Goal: Task Accomplishment & Management: Manage account settings

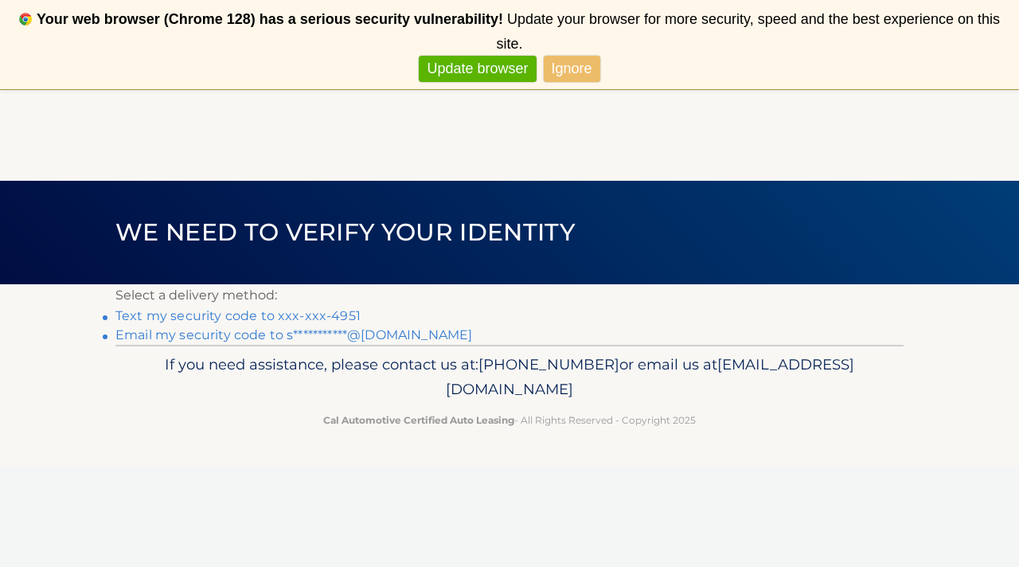
click at [243, 318] on link "Text my security code to xxx-xxx-4951" at bounding box center [237, 315] width 245 height 15
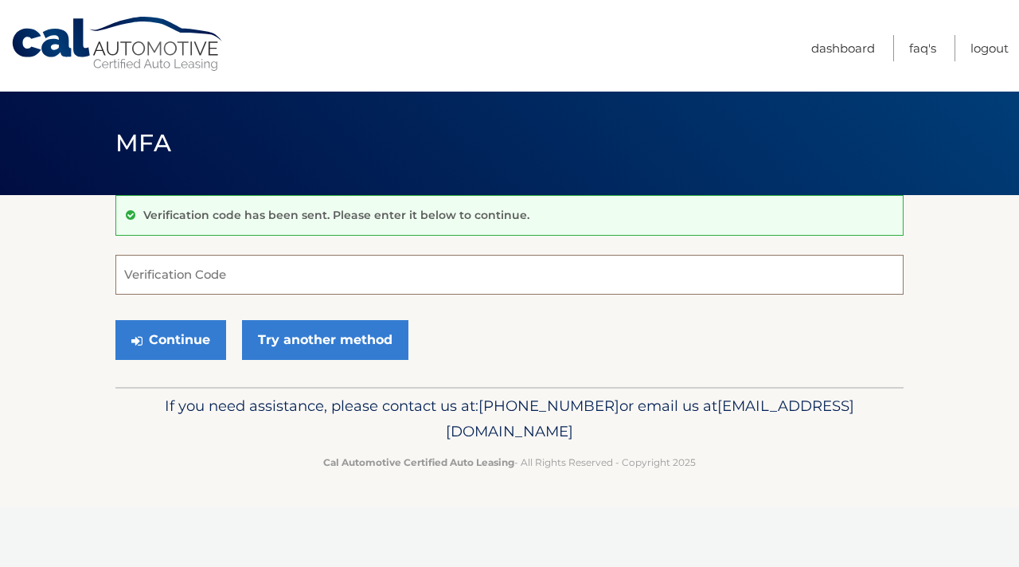
click at [245, 280] on input "Verification Code" at bounding box center [509, 275] width 788 height 40
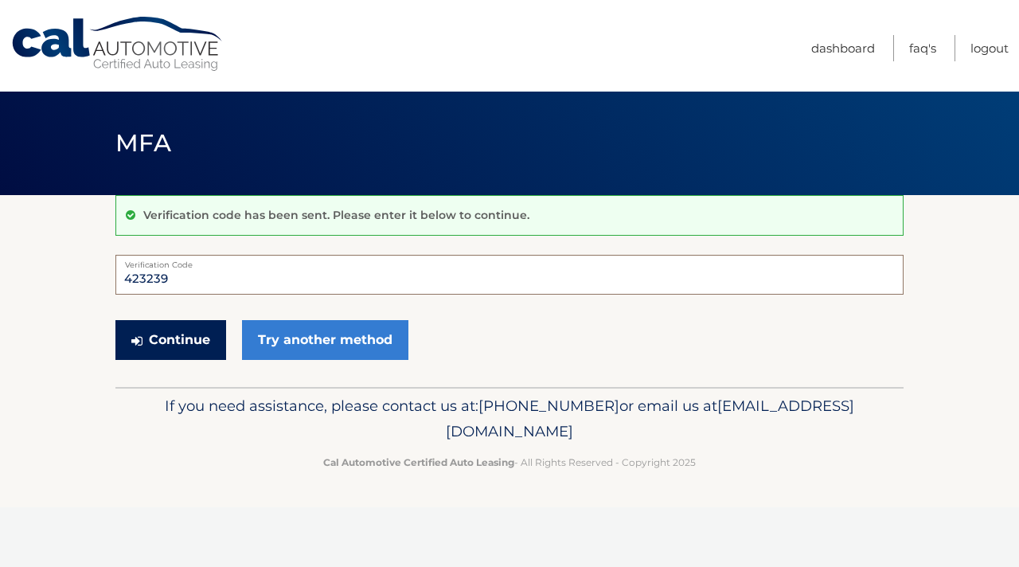
type input "423239"
click at [171, 329] on button "Continue" at bounding box center [170, 340] width 111 height 40
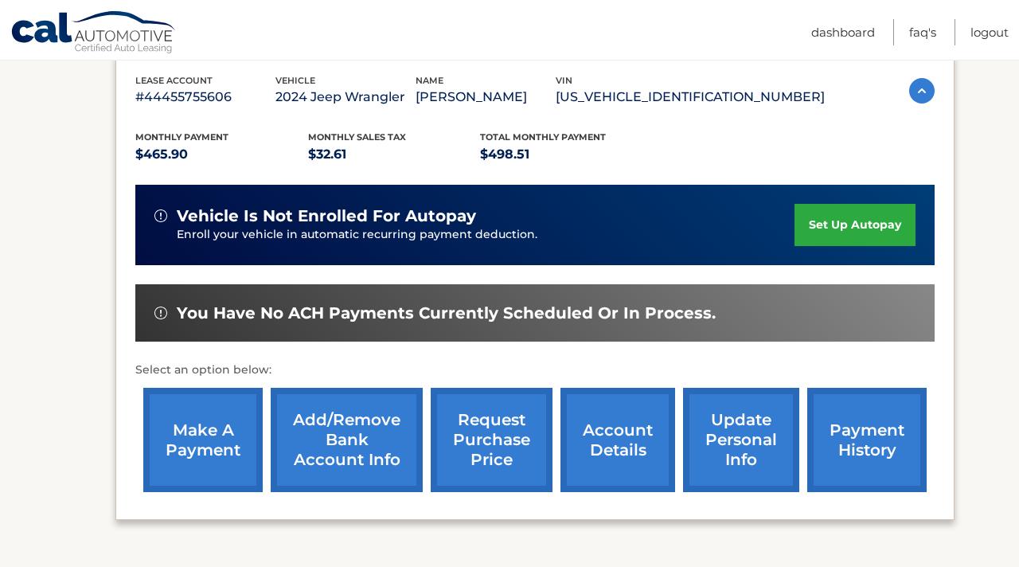
scroll to position [278, 0]
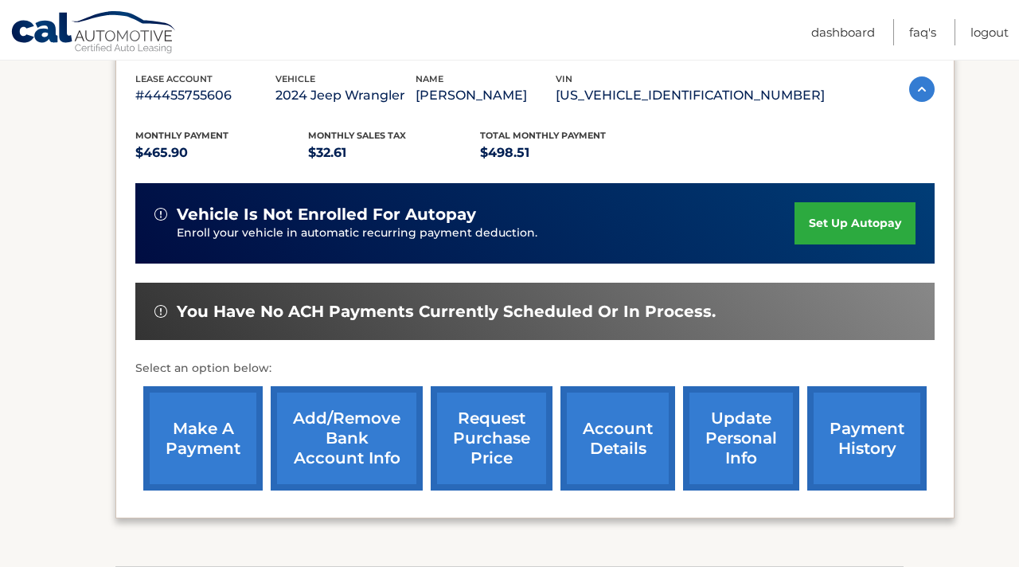
click at [341, 434] on link "Add/Remove bank account info" at bounding box center [347, 438] width 152 height 104
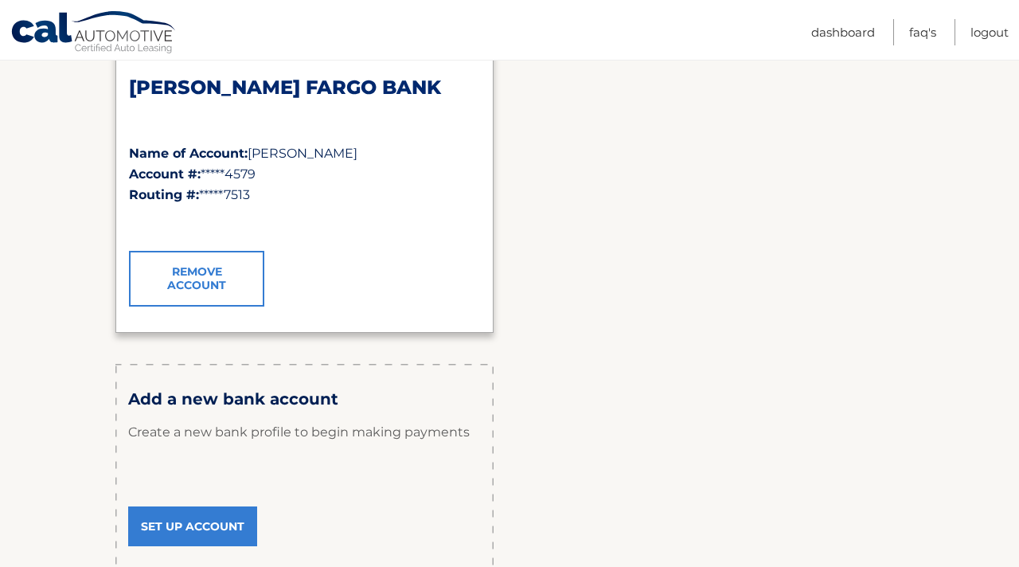
scroll to position [309, 0]
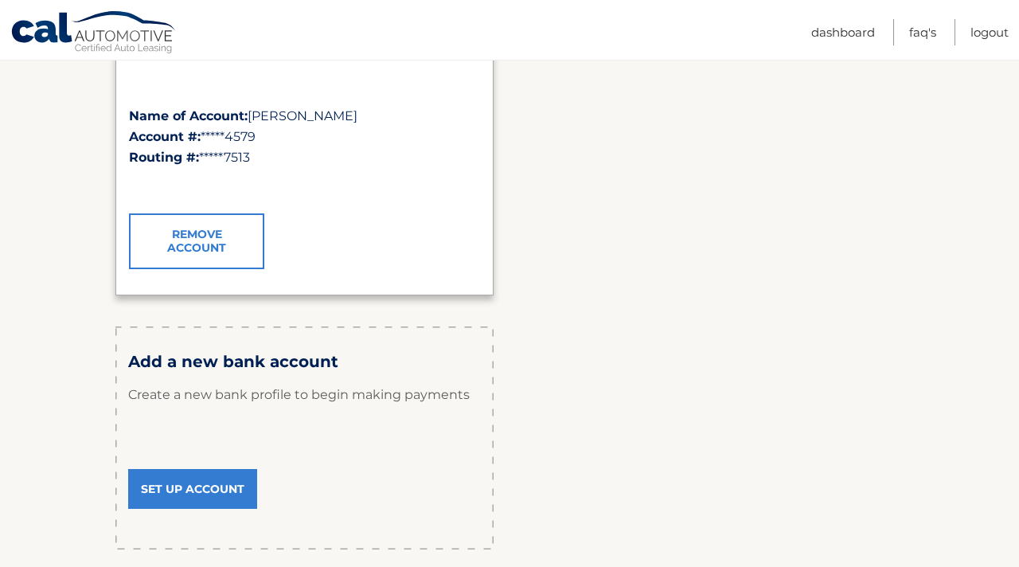
click at [197, 493] on link "Set Up Account" at bounding box center [192, 489] width 129 height 40
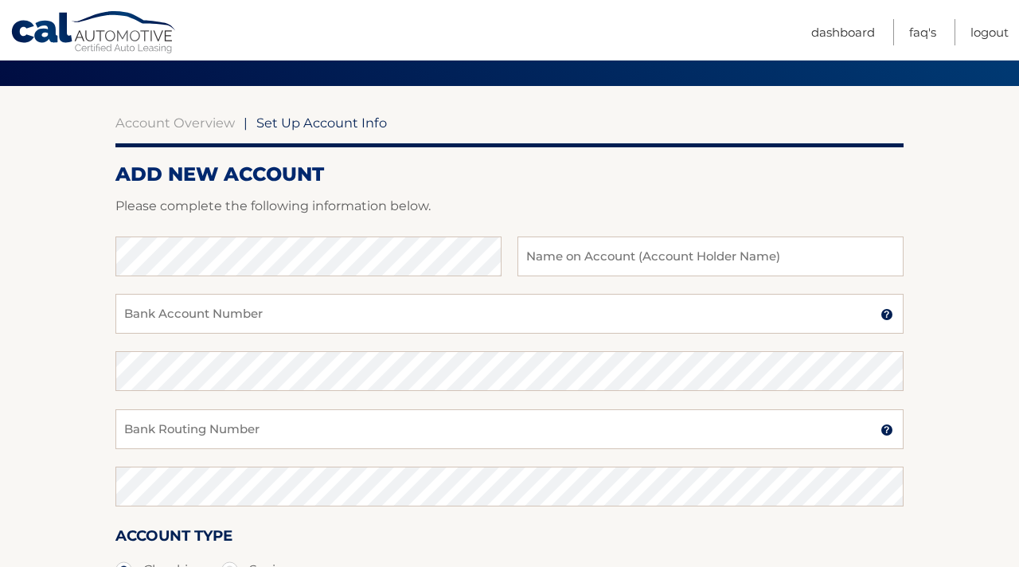
scroll to position [127, 0]
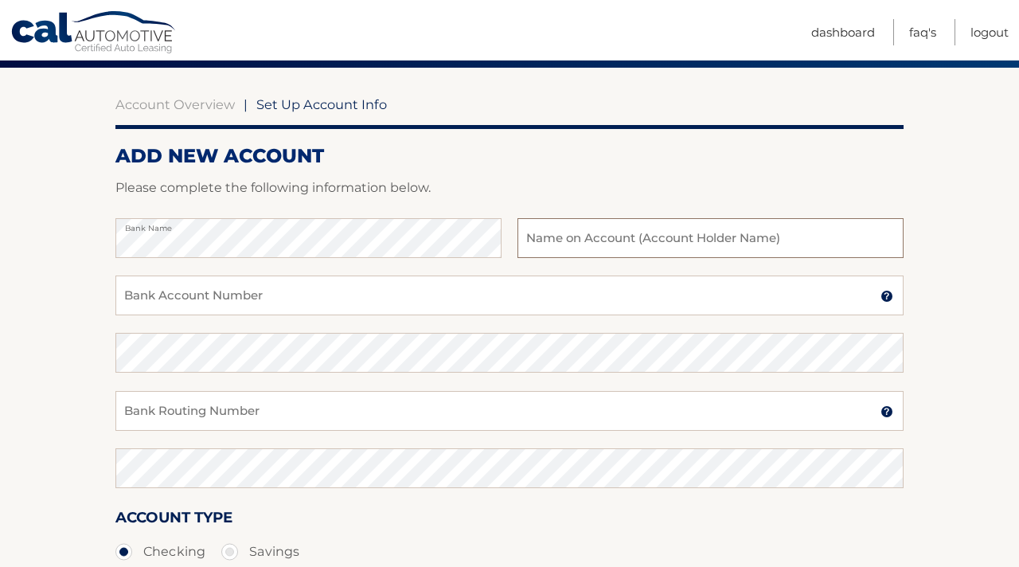
click at [669, 232] on input "text" at bounding box center [710, 238] width 386 height 40
type input "Shelby Fischer"
click at [614, 290] on input "Bank Account Number" at bounding box center [509, 295] width 788 height 40
paste input "2838811863"
type input "2838811863"
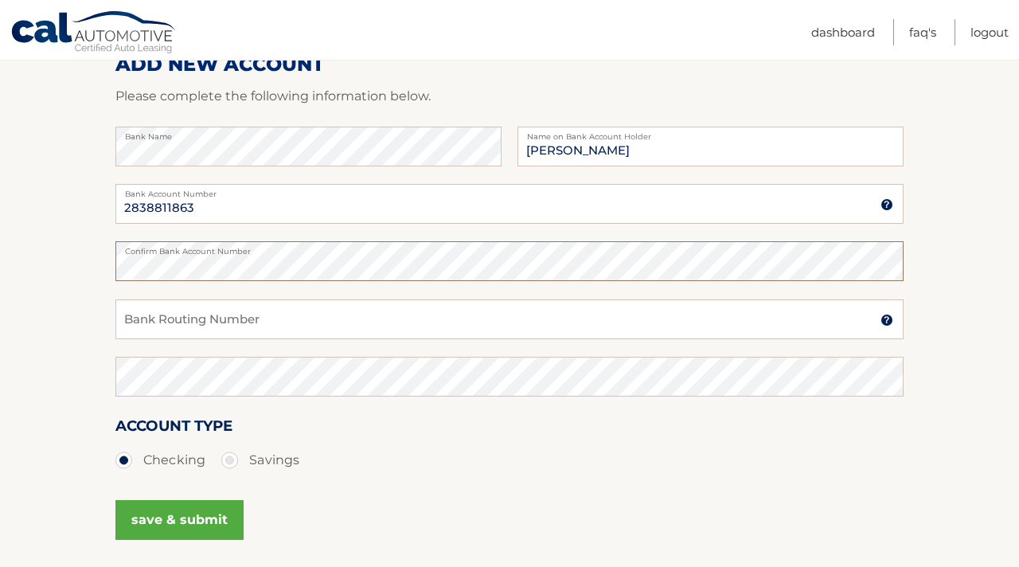
scroll to position [220, 0]
click at [227, 319] on input "Bank Routing Number" at bounding box center [509, 318] width 788 height 40
type input "2"
paste input "063107513"
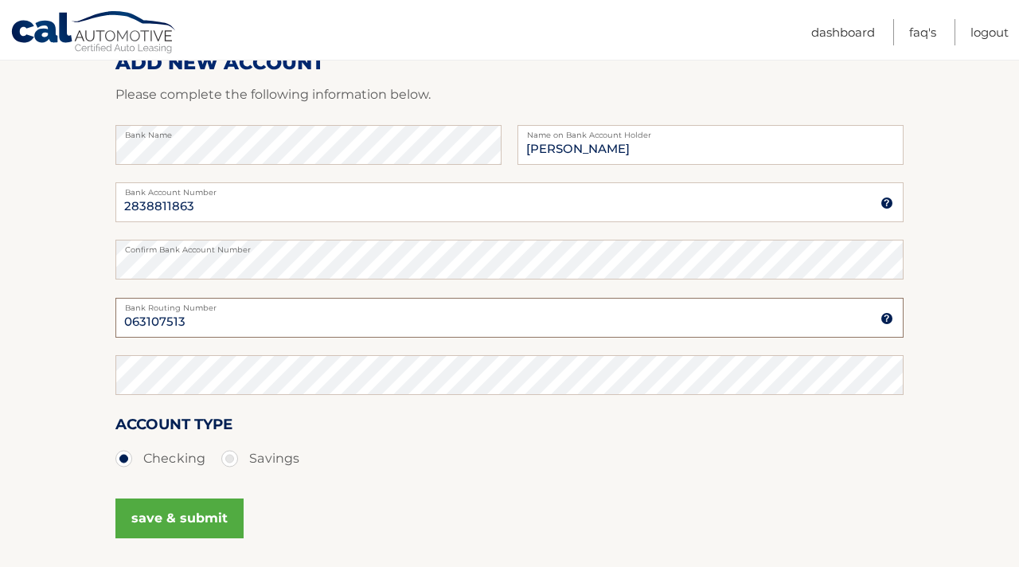
type input "063107513"
click at [80, 369] on section "Account Overview | Set Up Account Info ADD NEW ACCOUNT Please complete the foll…" at bounding box center [509, 278] width 1019 height 607
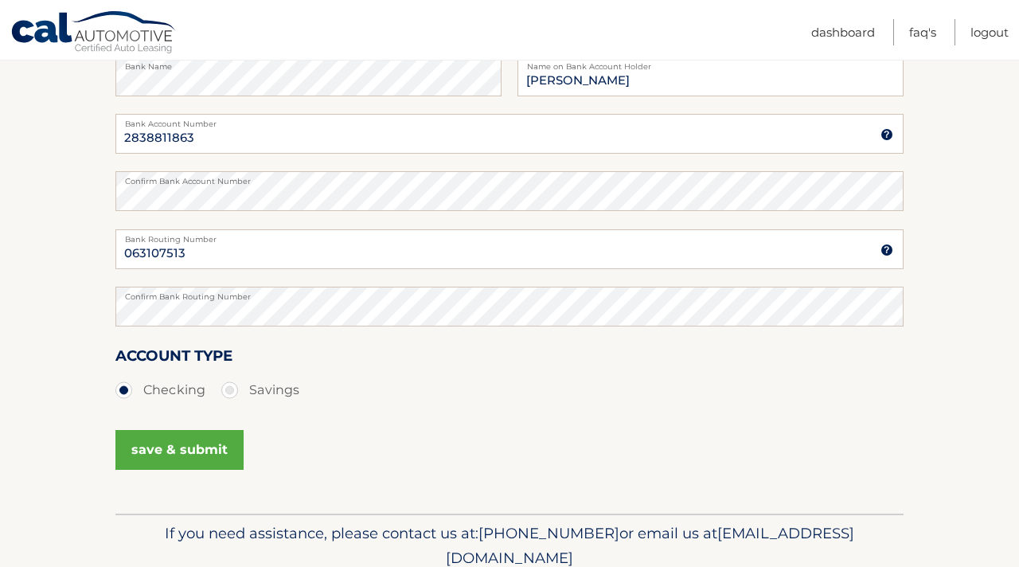
scroll to position [293, 0]
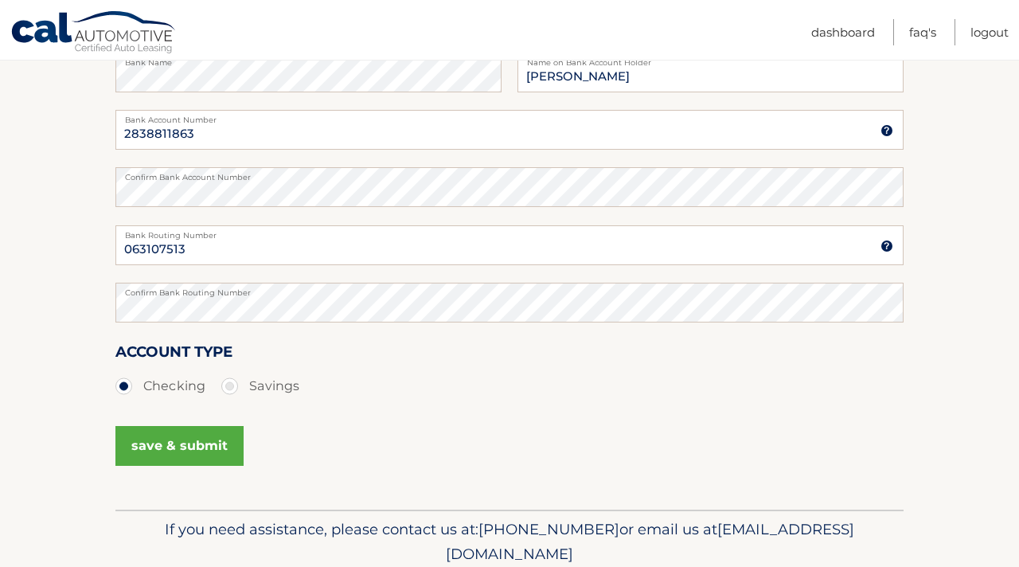
click at [168, 458] on button "save & submit" at bounding box center [179, 446] width 128 height 40
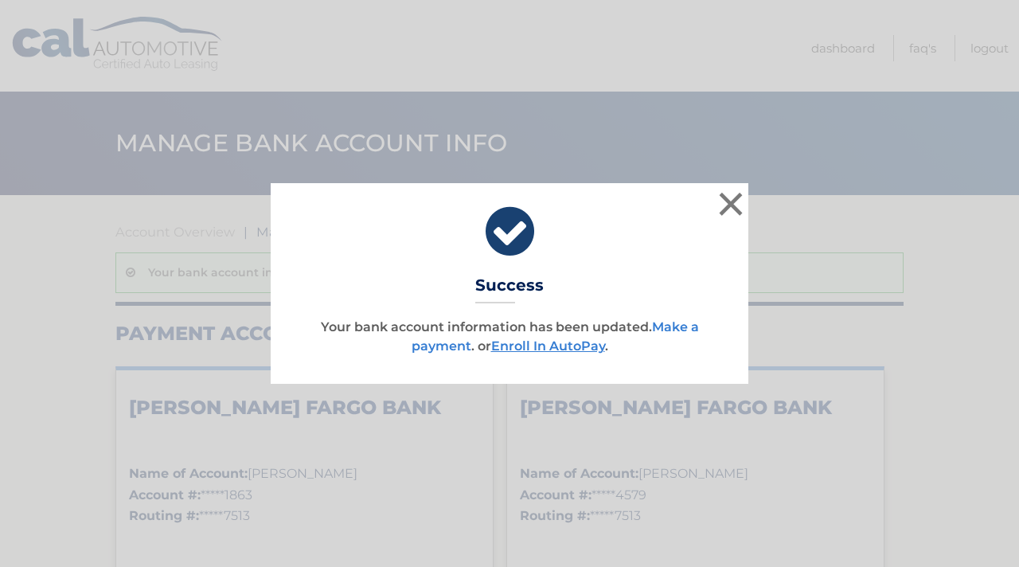
click at [421, 346] on link "Make a payment" at bounding box center [554, 336] width 287 height 34
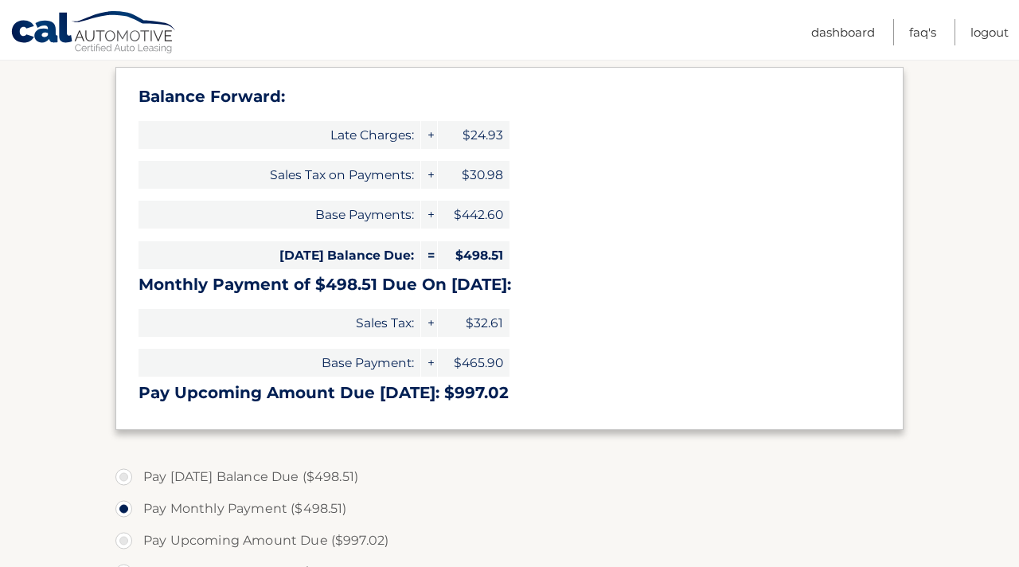
scroll to position [237, 0]
click at [434, 133] on span "+" at bounding box center [429, 136] width 16 height 28
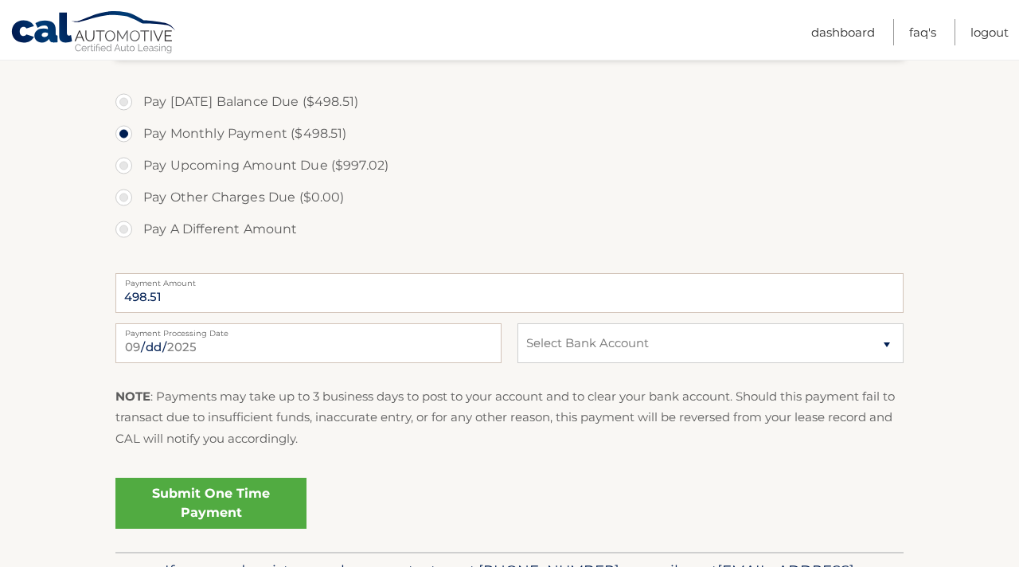
scroll to position [623, 0]
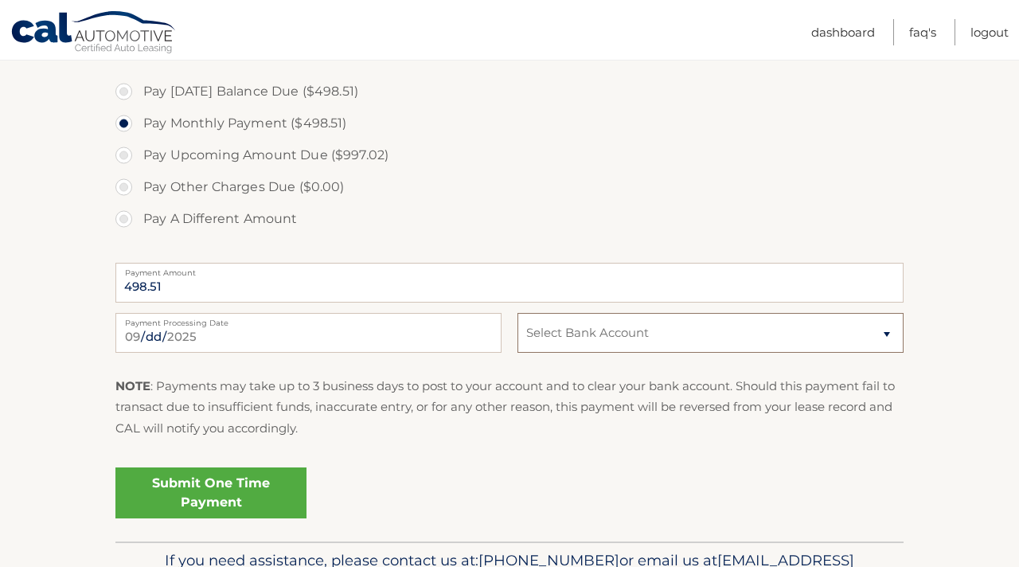
click at [604, 327] on select "Select Bank Account Checking WELLS FARGO BANK *****1863 Checking WELLS FARGO BA…" at bounding box center [710, 333] width 386 height 40
select select "NGYzYmQ2NTAtNmYxMC00YmNhLTg0NmItNDgzODU0ZmZlMGE2"
click at [709, 178] on label "Pay Other Charges Due ($0.00)" at bounding box center [509, 187] width 788 height 32
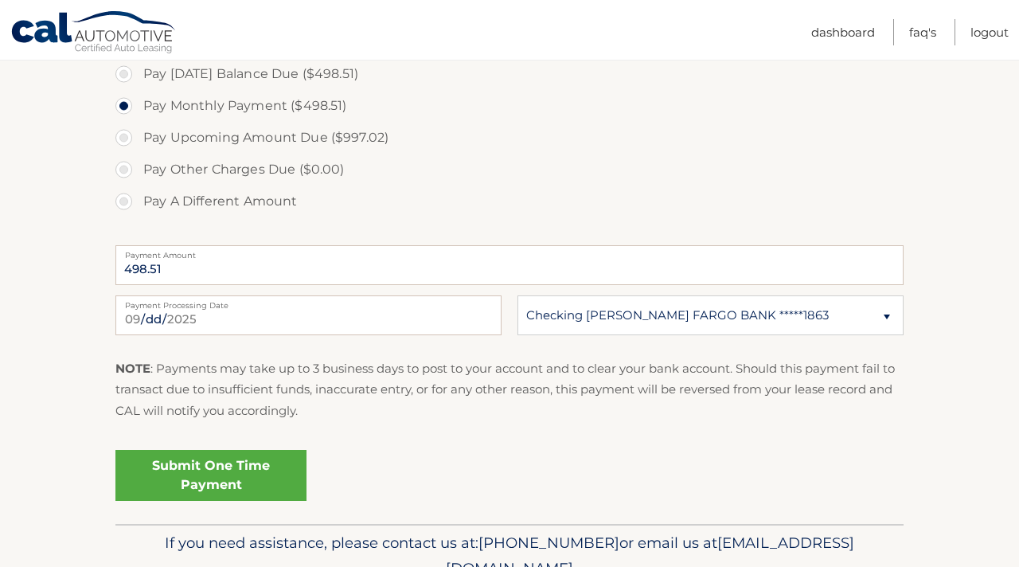
click at [203, 473] on link "Submit One Time Payment" at bounding box center [210, 475] width 191 height 51
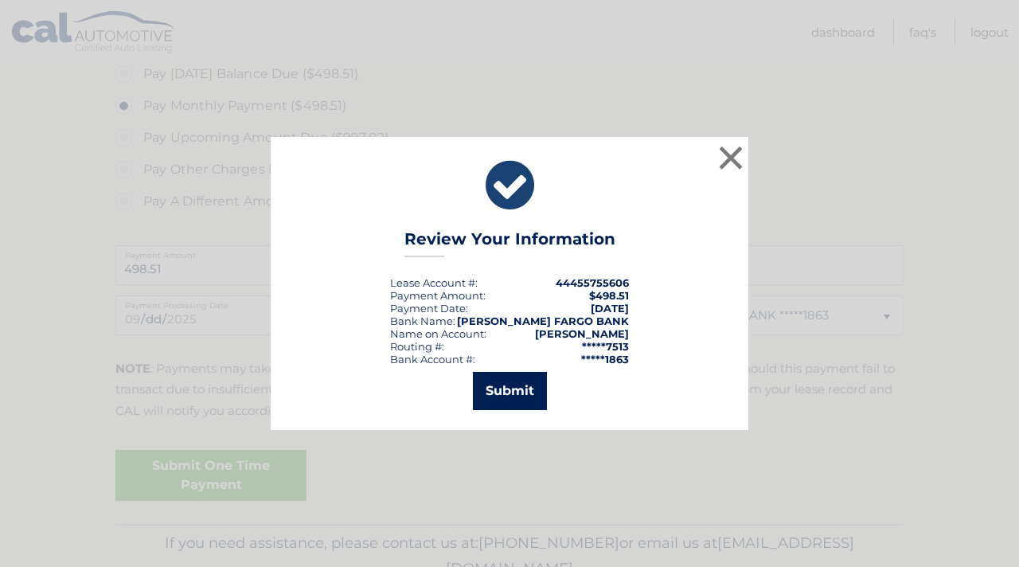
click at [532, 397] on button "Submit" at bounding box center [510, 391] width 74 height 38
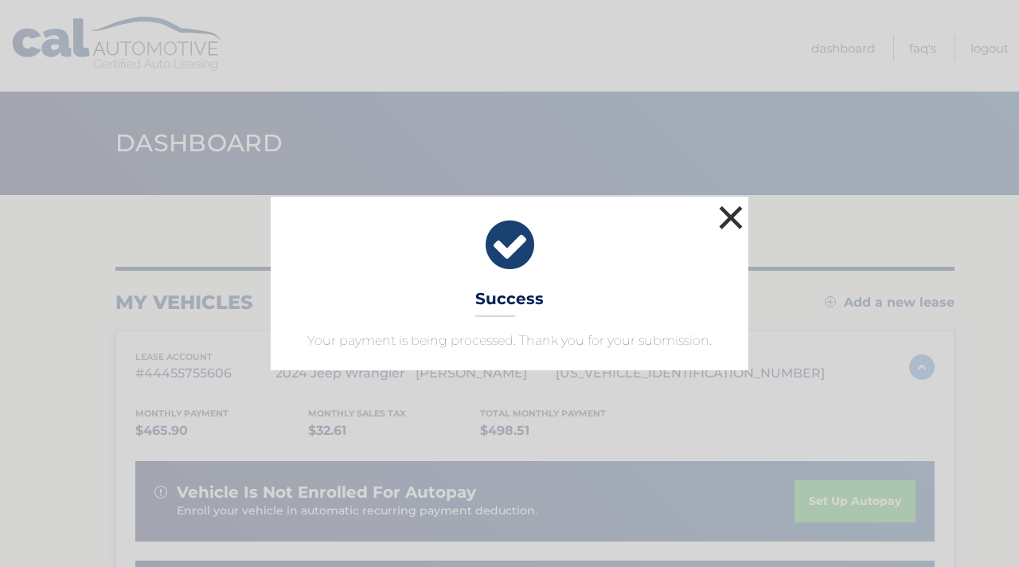
click at [724, 214] on button "×" at bounding box center [731, 217] width 32 height 32
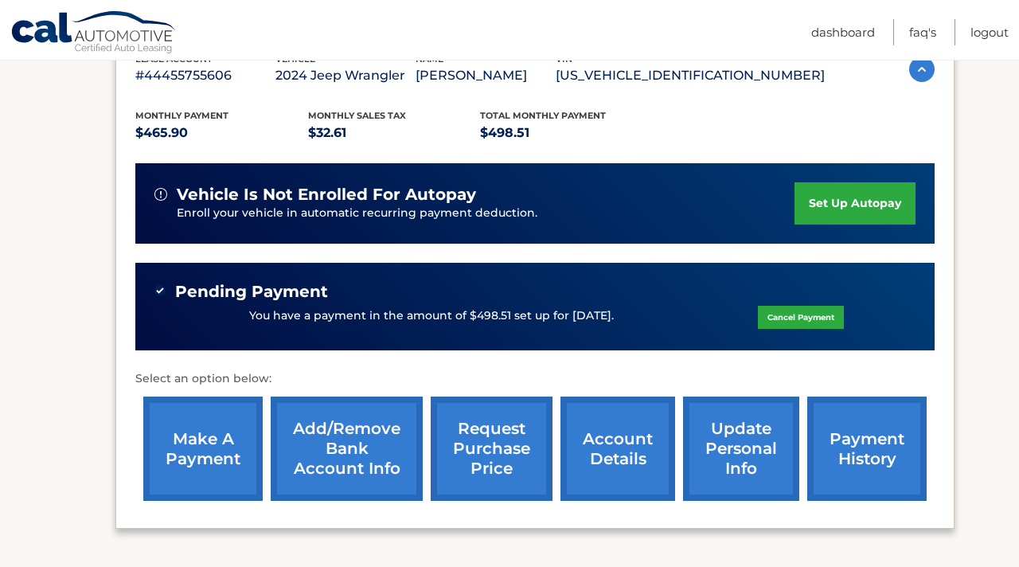
scroll to position [307, 0]
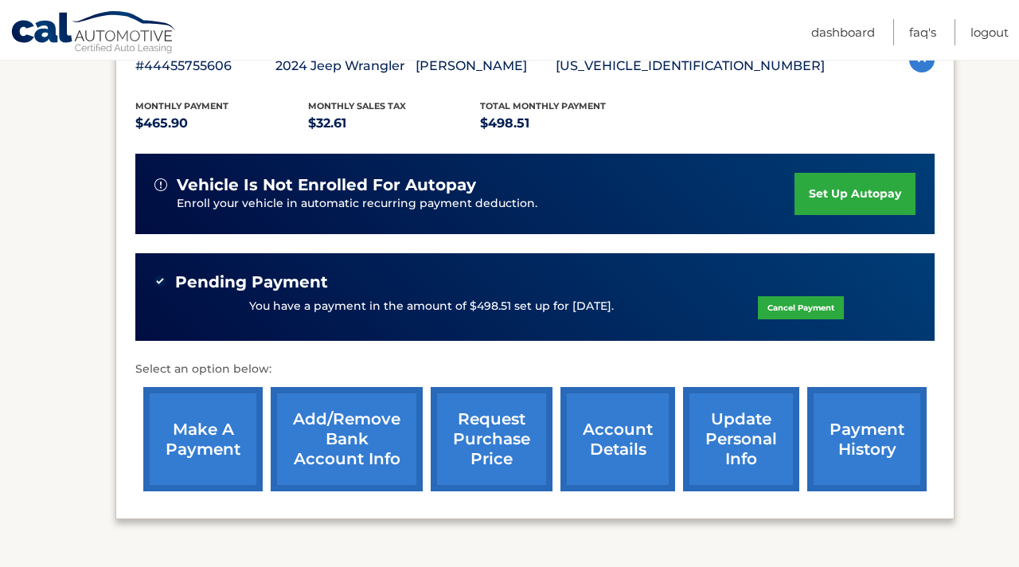
click at [851, 438] on link "payment history" at bounding box center [866, 439] width 119 height 104
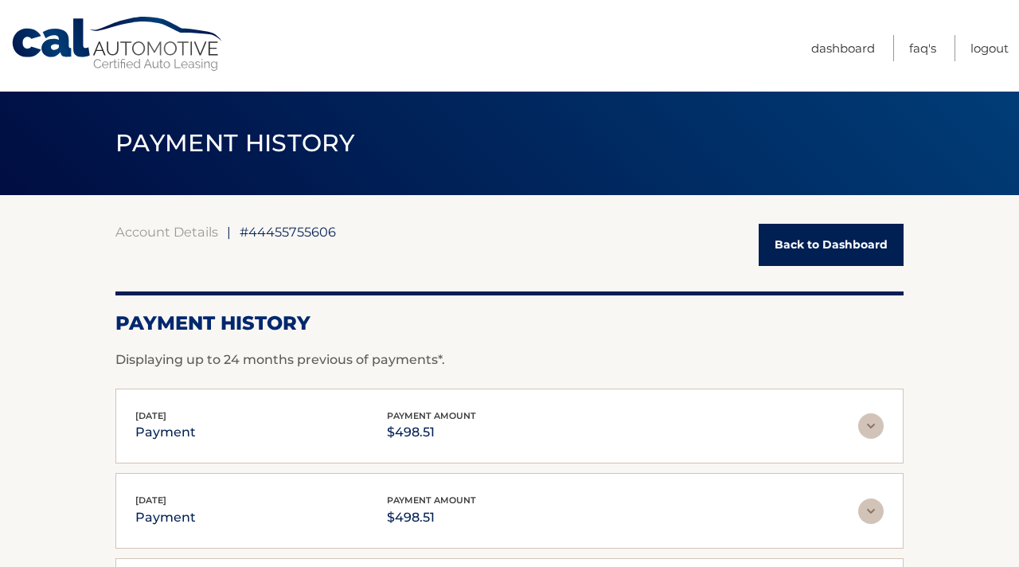
click at [856, 251] on link "Back to Dashboard" at bounding box center [830, 245] width 145 height 42
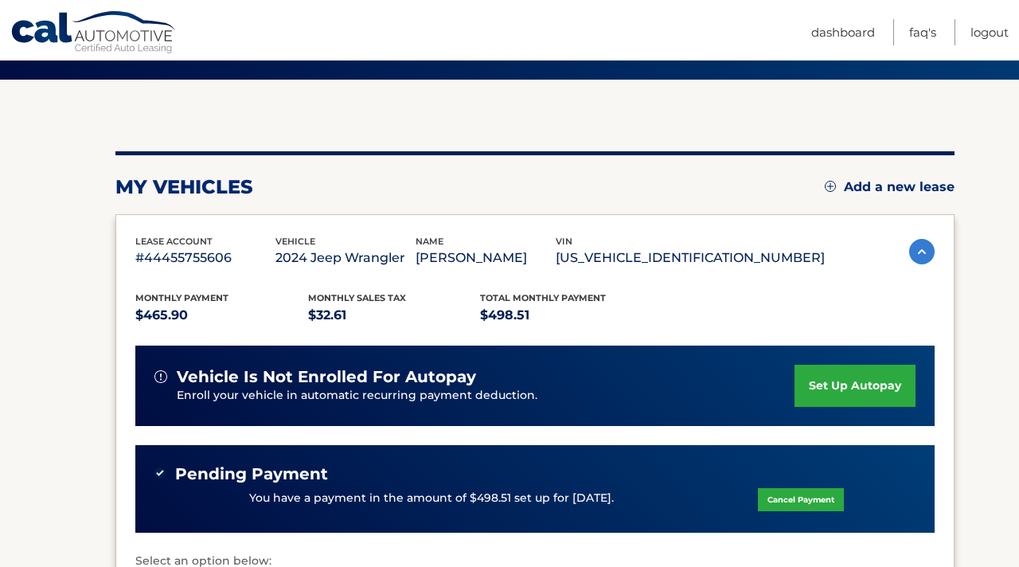
scroll to position [116, 0]
